Goal: Feedback & Contribution: Submit feedback/report problem

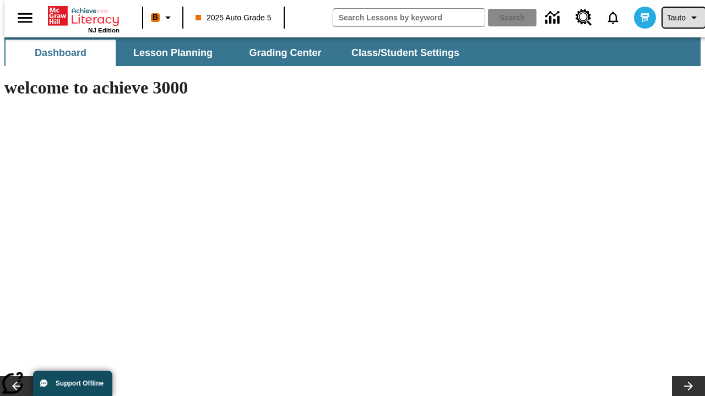
click at [678, 18] on span "Tauto" at bounding box center [676, 18] width 19 height 12
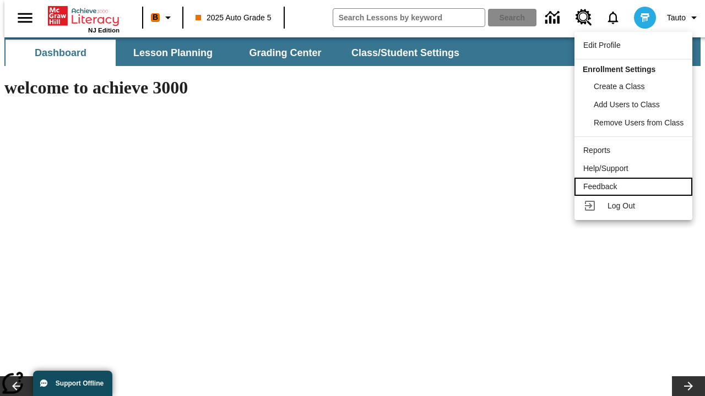
click at [635, 187] on div "Feedback" at bounding box center [633, 187] width 100 height 12
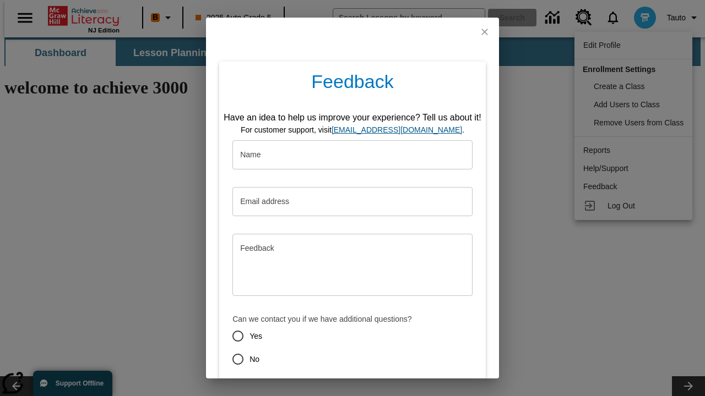
click at [295, 389] on button "Submit" at bounding box center [301, 399] width 43 height 20
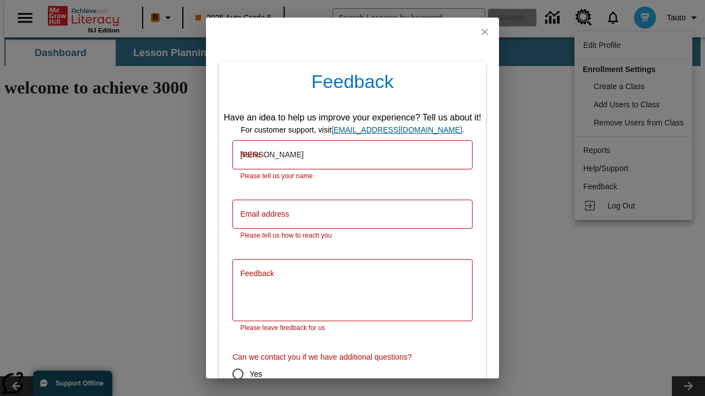
type input "[PERSON_NAME]"
type input "[EMAIL_ADDRESS][DOMAIN_NAME]"
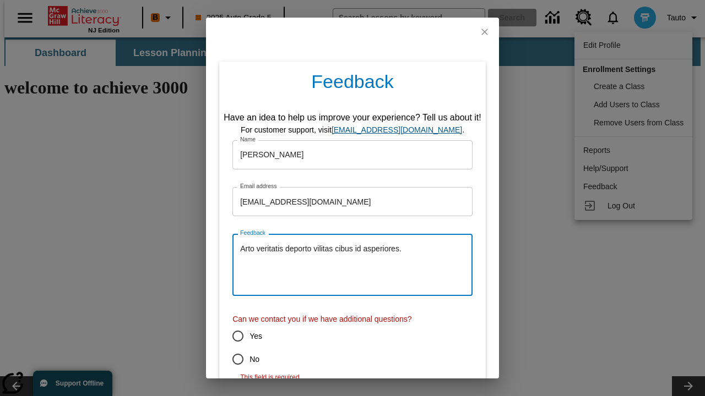
type textarea "Arto veritatis deporto vilitas cibus id asperiores."
click at [230, 360] on input "No" at bounding box center [237, 359] width 23 height 23
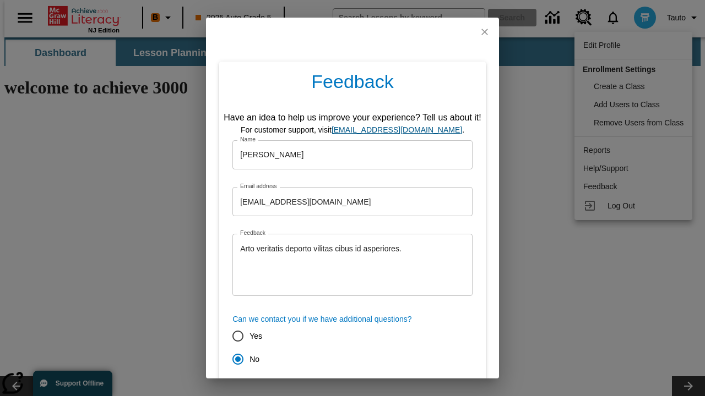
click at [295, 389] on button "Submit" at bounding box center [301, 399] width 43 height 20
radio input "false"
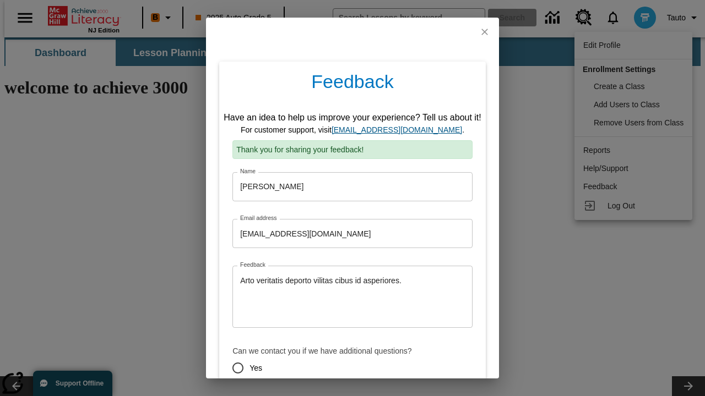
click at [400, 126] on link "[EMAIL_ADDRESS][DOMAIN_NAME]" at bounding box center [396, 130] width 130 height 9
